Goal: Information Seeking & Learning: Understand process/instructions

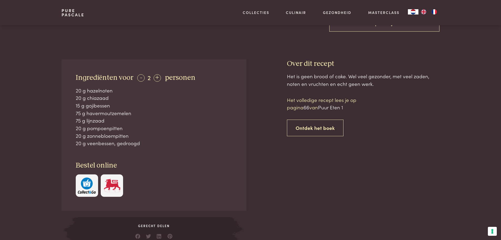
scroll to position [79, 0]
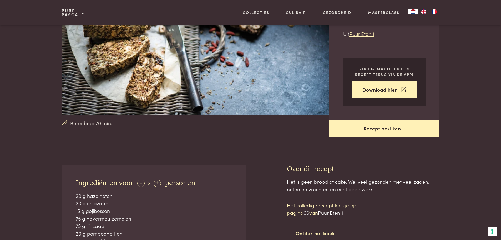
click at [391, 129] on link "Recept bekijken" at bounding box center [384, 128] width 110 height 17
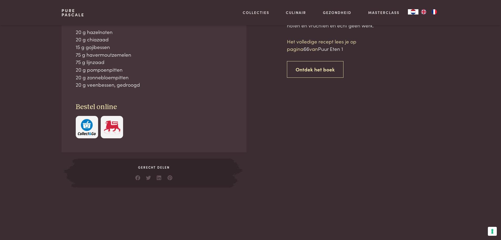
scroll to position [243, 0]
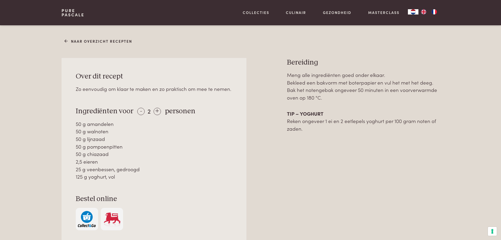
scroll to position [210, 0]
